Goal: Information Seeking & Learning: Learn about a topic

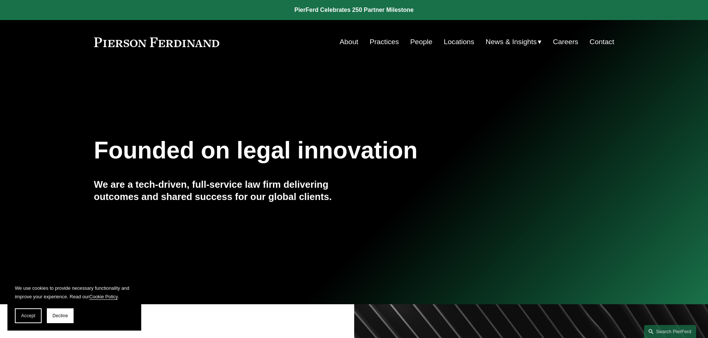
click at [416, 38] on link "People" at bounding box center [421, 42] width 22 height 14
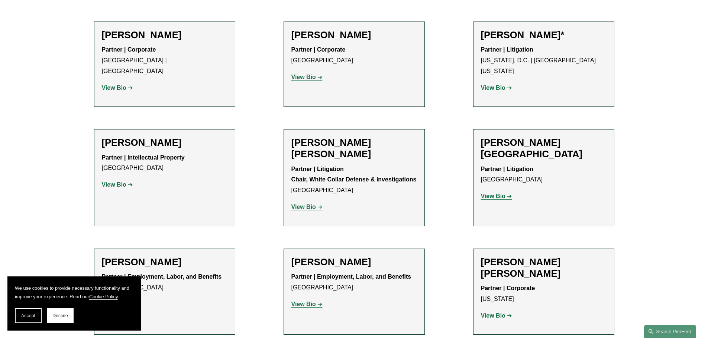
scroll to position [4123, 0]
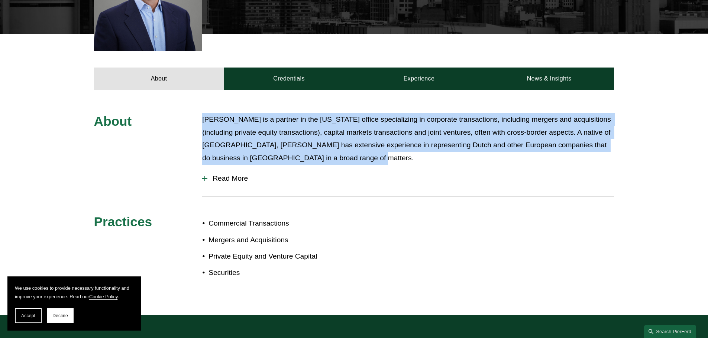
drag, startPoint x: 342, startPoint y: 158, endPoint x: 195, endPoint y: 126, distance: 150.7
click at [195, 126] on div "About [PERSON_NAME] is a partner in the [US_STATE] office specializing in corpo…" at bounding box center [354, 202] width 708 height 179
click at [210, 173] on button "Read More" at bounding box center [408, 178] width 412 height 19
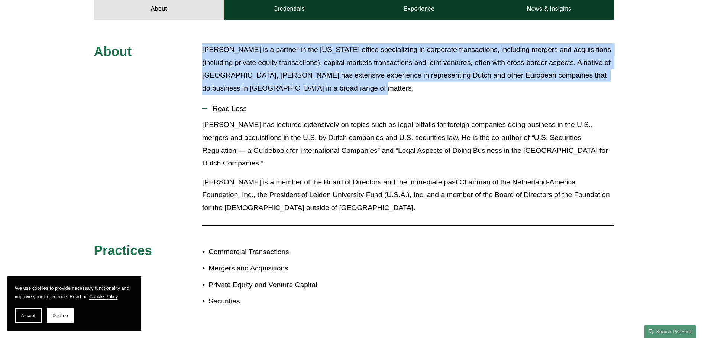
scroll to position [338, 0]
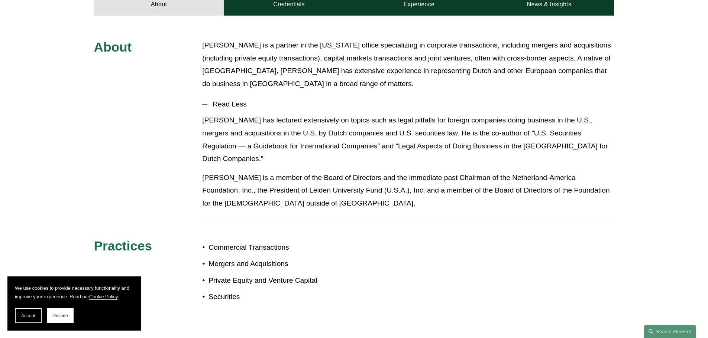
click at [288, 193] on p "[PERSON_NAME] is a member of the Board of Directors and the immediate past Chai…" at bounding box center [408, 191] width 412 height 39
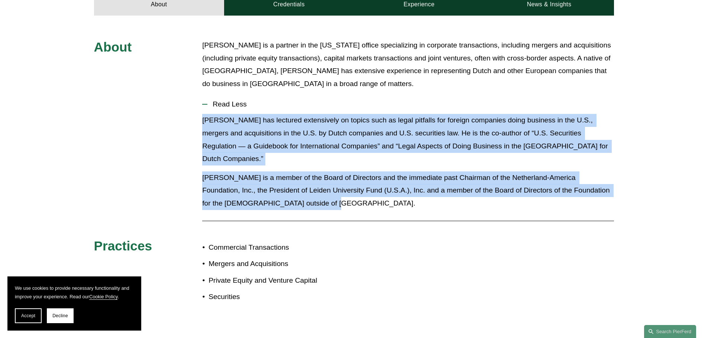
drag, startPoint x: 293, startPoint y: 188, endPoint x: 194, endPoint y: 120, distance: 120.2
click at [194, 120] on div "About [PERSON_NAME] is a partner in the [US_STATE] office specializing in corpo…" at bounding box center [354, 177] width 708 height 277
click at [316, 194] on p "[PERSON_NAME] is a member of the Board of Directors and the immediate past Chai…" at bounding box center [408, 191] width 412 height 39
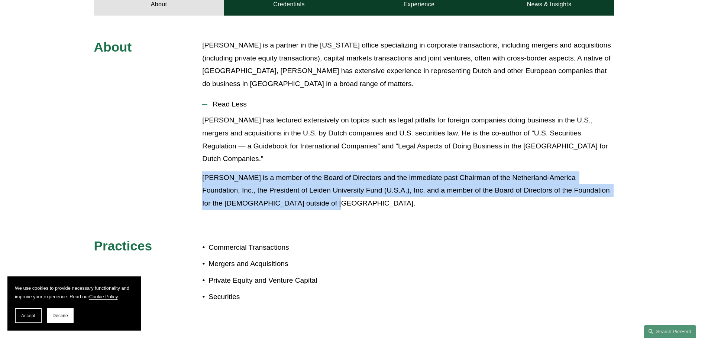
drag, startPoint x: 312, startPoint y: 195, endPoint x: 197, endPoint y: 162, distance: 119.7
click at [197, 162] on div "About [PERSON_NAME] is a partner in the [US_STATE] office specializing in corpo…" at bounding box center [354, 177] width 708 height 277
click at [289, 191] on p "[PERSON_NAME] is a member of the Board of Directors and the immediate past Chai…" at bounding box center [408, 191] width 412 height 39
drag, startPoint x: 300, startPoint y: 194, endPoint x: 197, endPoint y: 161, distance: 108.8
click at [197, 161] on div "About Jan Joosten is a partner in the New York office specializing in corporate…" at bounding box center [354, 177] width 708 height 277
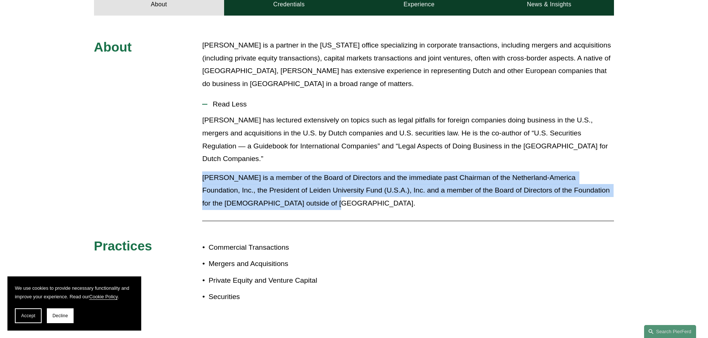
click at [276, 185] on p "Mr. Joosten is a member of the Board of Directors and the immediate past Chairm…" at bounding box center [408, 191] width 412 height 39
drag, startPoint x: 291, startPoint y: 186, endPoint x: 269, endPoint y: 181, distance: 21.7
click at [190, 165] on div "About Jan Joosten is a partner in the New York office specializing in corporate…" at bounding box center [354, 177] width 708 height 277
click at [304, 187] on p "Mr. Joosten is a member of the Board of Directors and the immediate past Chairm…" at bounding box center [408, 191] width 412 height 39
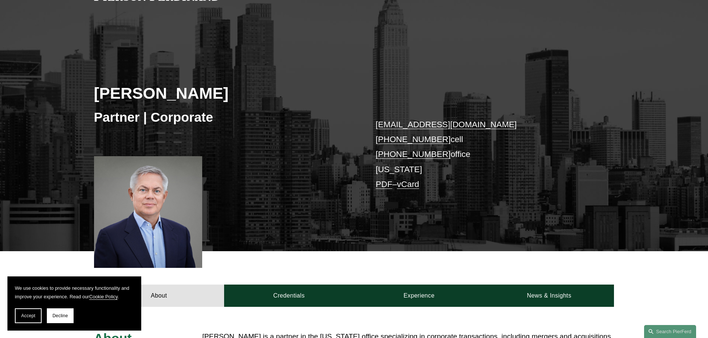
scroll to position [111, 0]
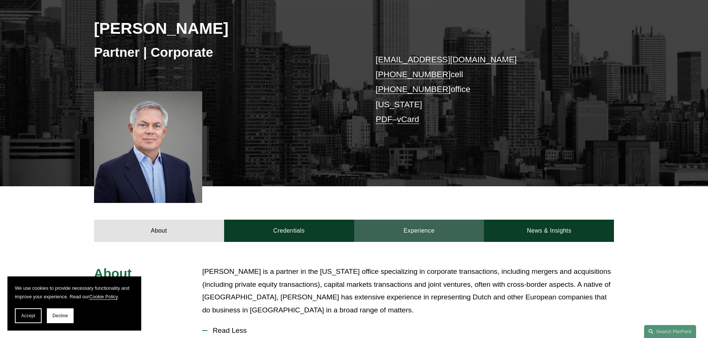
click at [416, 231] on link "Experience" at bounding box center [419, 231] width 130 height 22
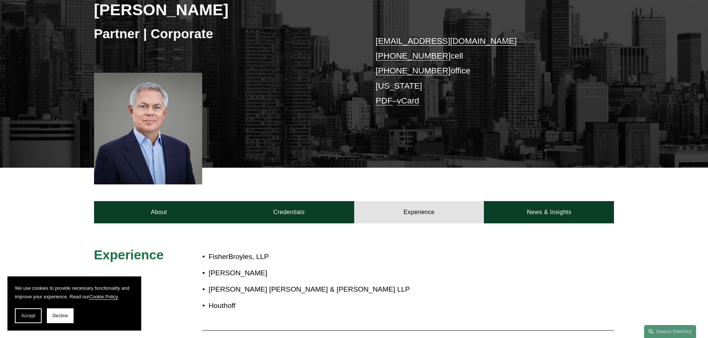
scroll to position [0, 0]
